Goal: Navigation & Orientation: Find specific page/section

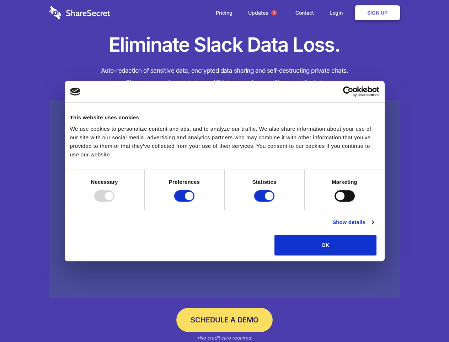
click at [115, 201] on div at bounding box center [104, 195] width 20 height 11
click at [195, 201] on input "Preferences" at bounding box center [184, 195] width 20 height 11
checkbox input "false"
click at [265, 201] on input "Statistics" at bounding box center [264, 195] width 20 height 11
checkbox input "false"
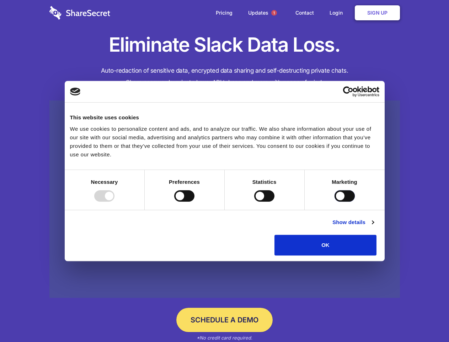
click at [335, 201] on input "Marketing" at bounding box center [345, 195] width 20 height 11
checkbox input "true"
click at [374, 226] on link "Show details" at bounding box center [353, 222] width 41 height 9
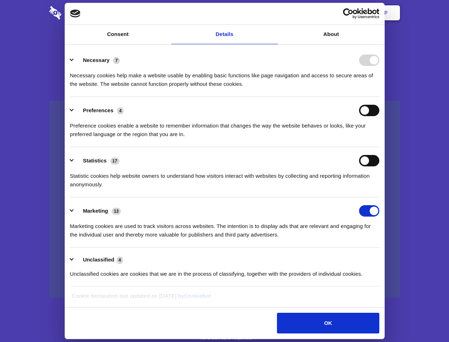
click at [380, 97] on li "Necessary 7 Necessary cookies help make a website usable by enabling basic func…" at bounding box center [225, 72] width 310 height 50
click at [274, 13] on span "1" at bounding box center [274, 13] width 6 height 6
